Goal: Information Seeking & Learning: Learn about a topic

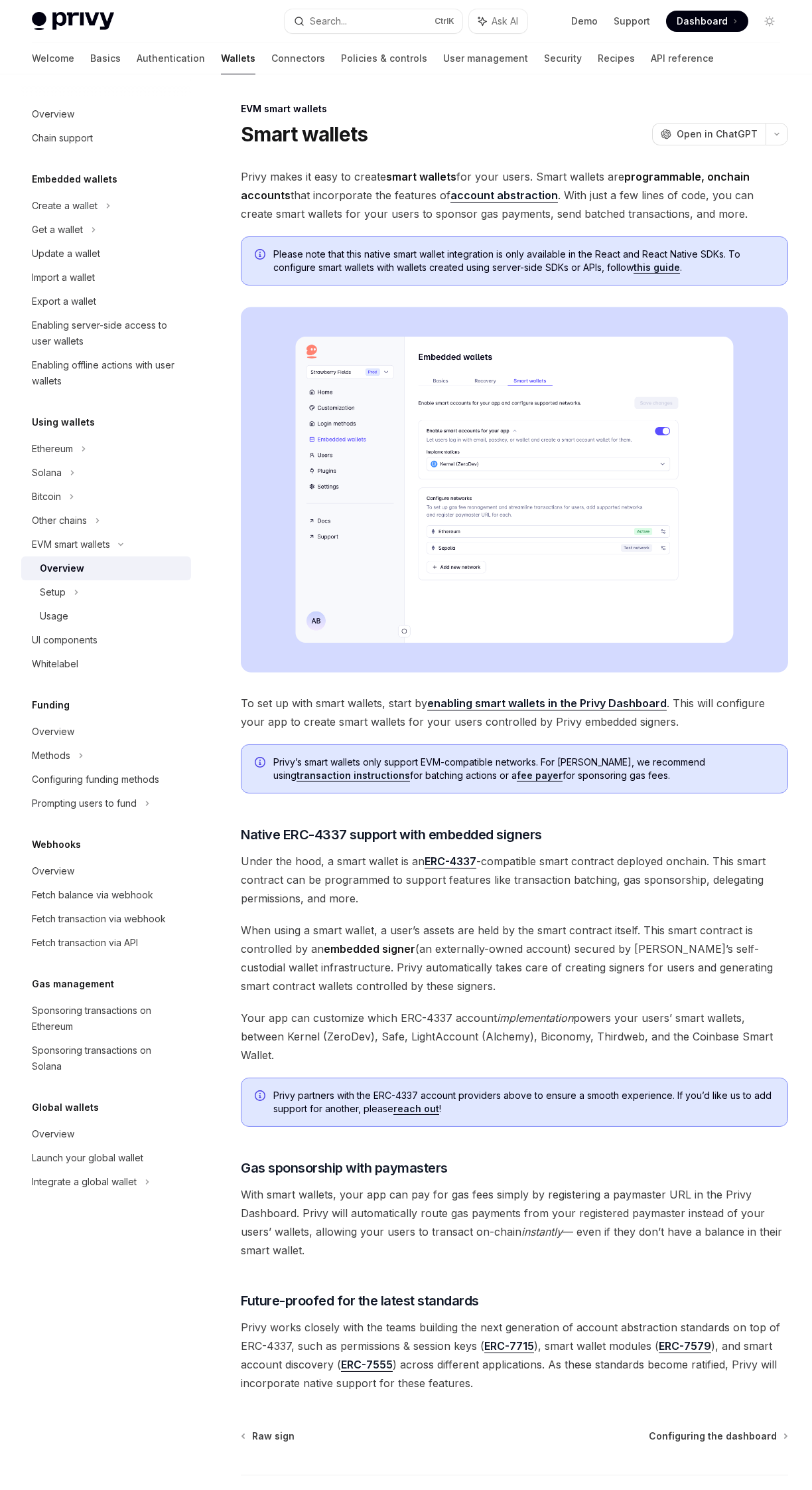
click at [82, 212] on div "Create a wallet" at bounding box center [65, 205] width 66 height 16
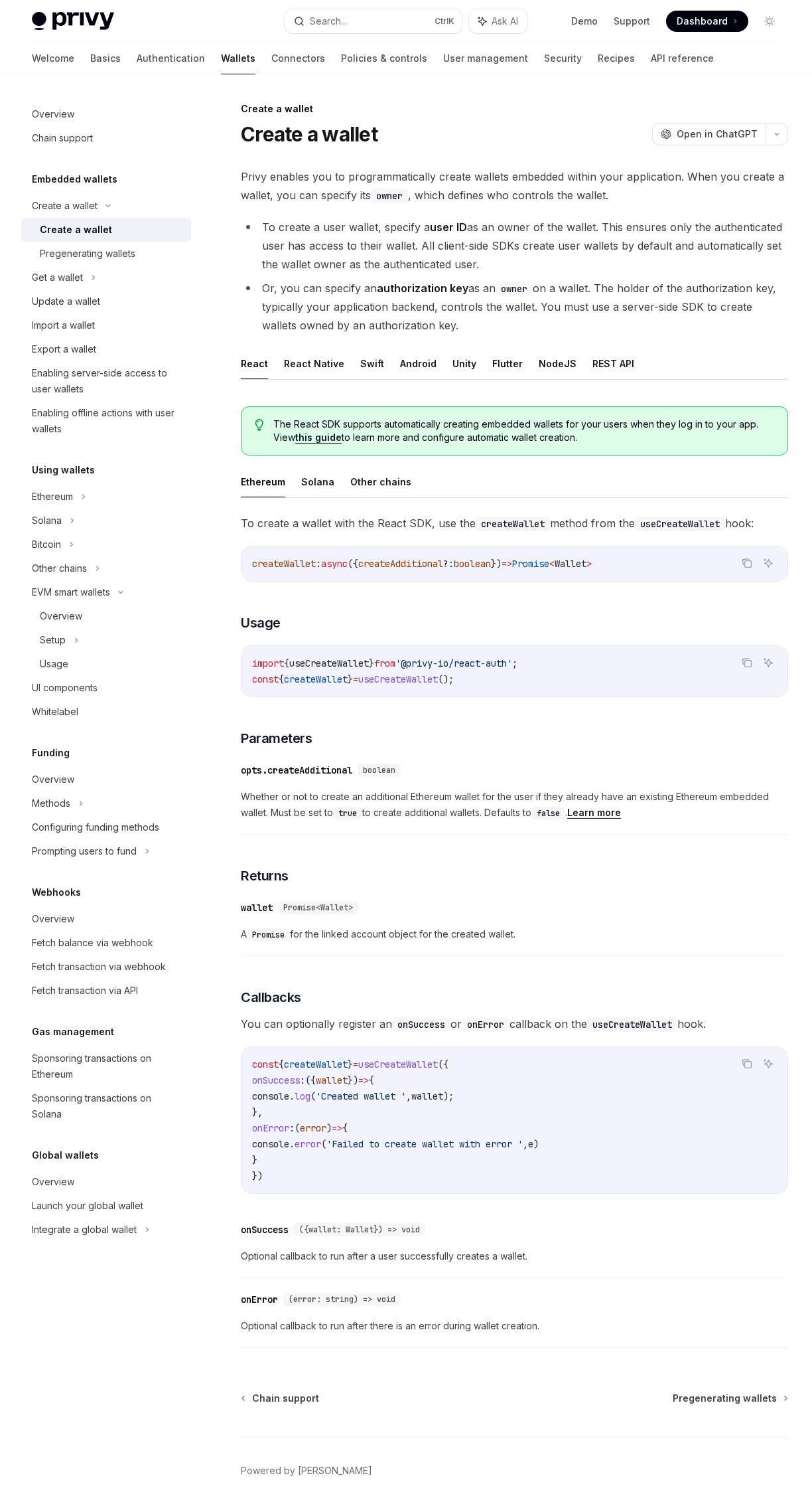
scroll to position [56, 0]
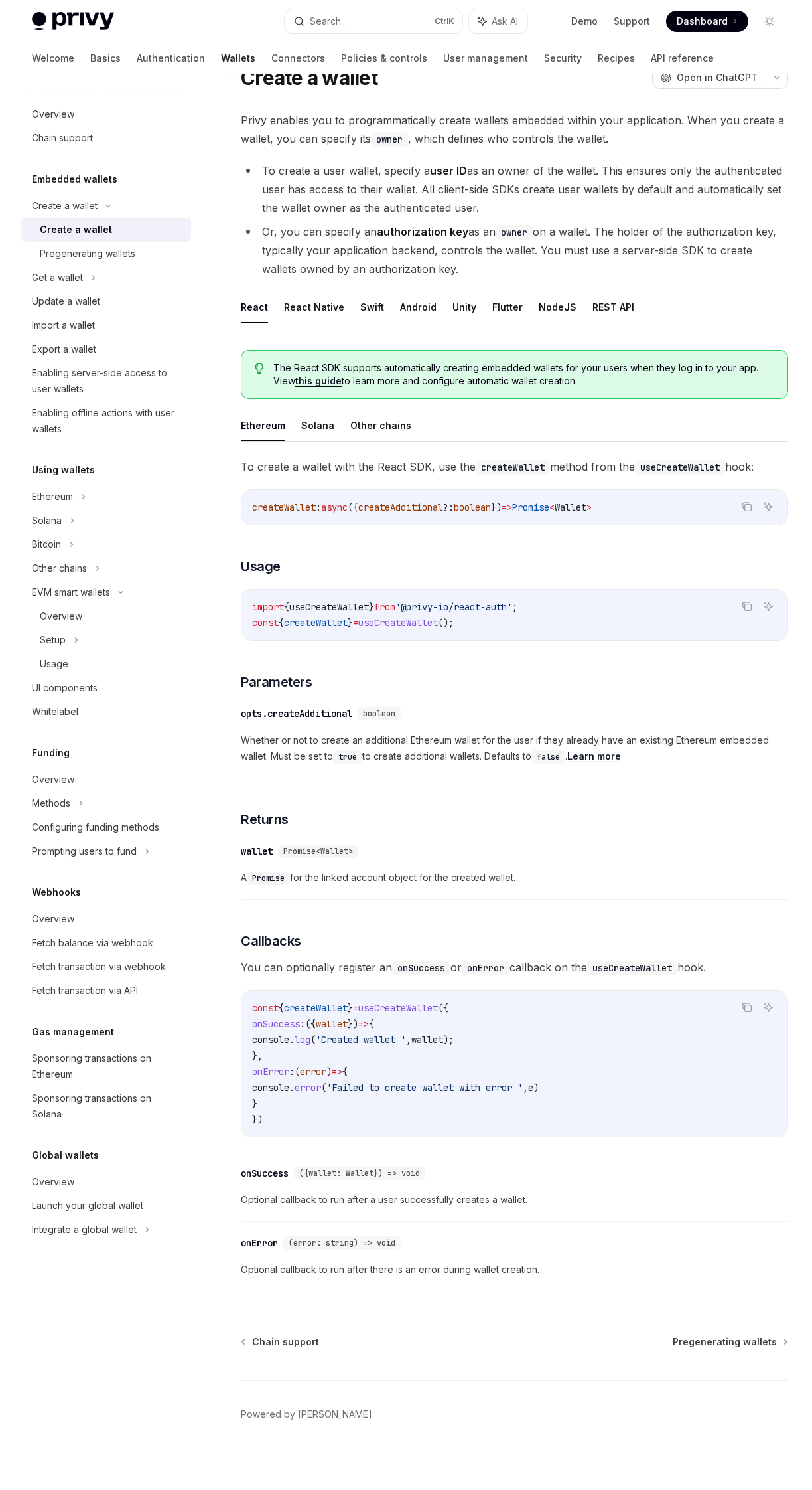
type textarea "*"
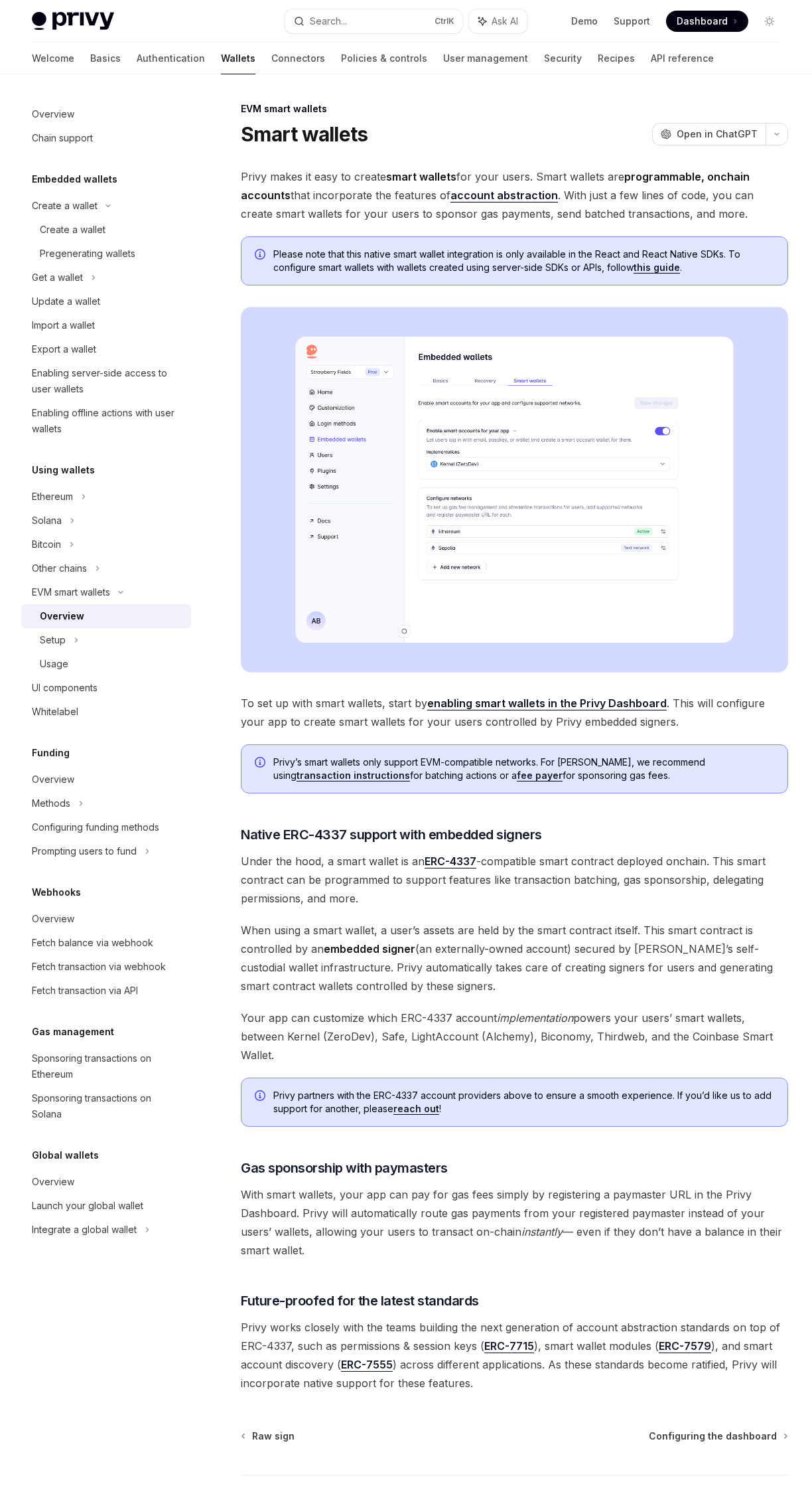
click at [716, 28] on span at bounding box center [707, 21] width 82 height 21
click at [507, 195] on link "account abstraction" at bounding box center [505, 196] width 108 height 14
